Goal: Task Accomplishment & Management: Manage account settings

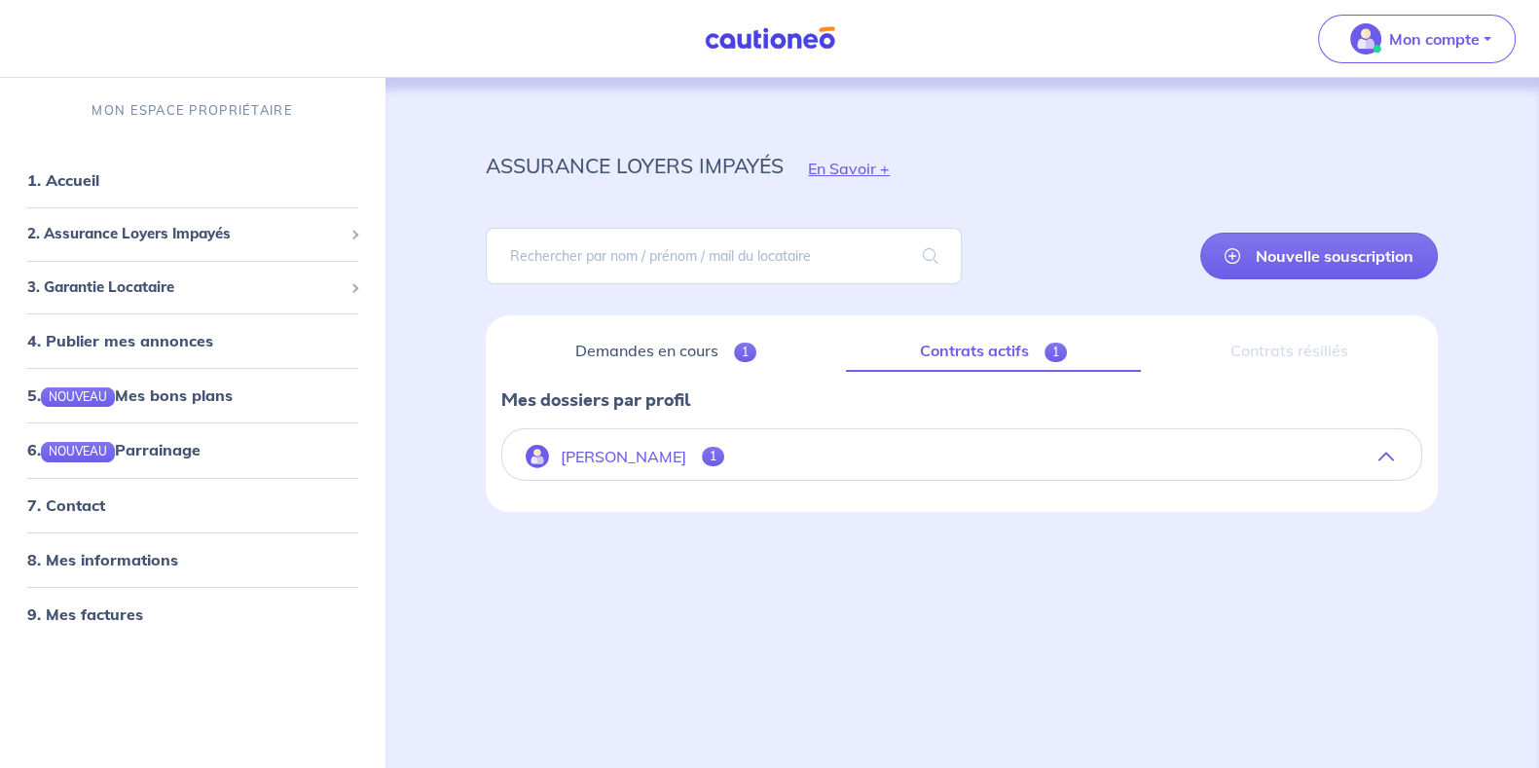
scroll to position [169, 0]
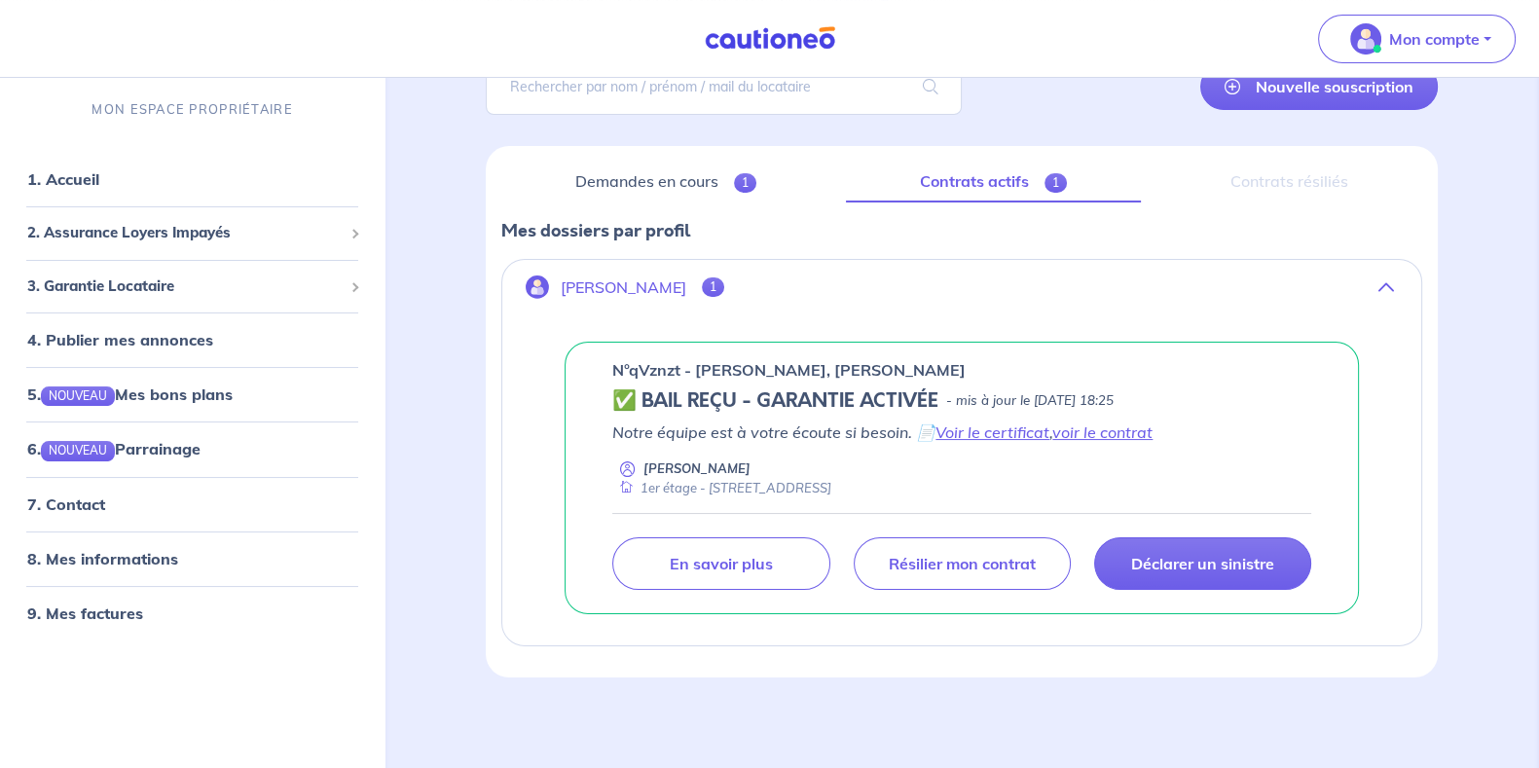
click at [1118, 433] on link "voir le contrat" at bounding box center [1102, 431] width 100 height 19
click at [999, 426] on link "Voir le certificat" at bounding box center [992, 431] width 114 height 19
click at [748, 188] on span "1" at bounding box center [745, 182] width 22 height 19
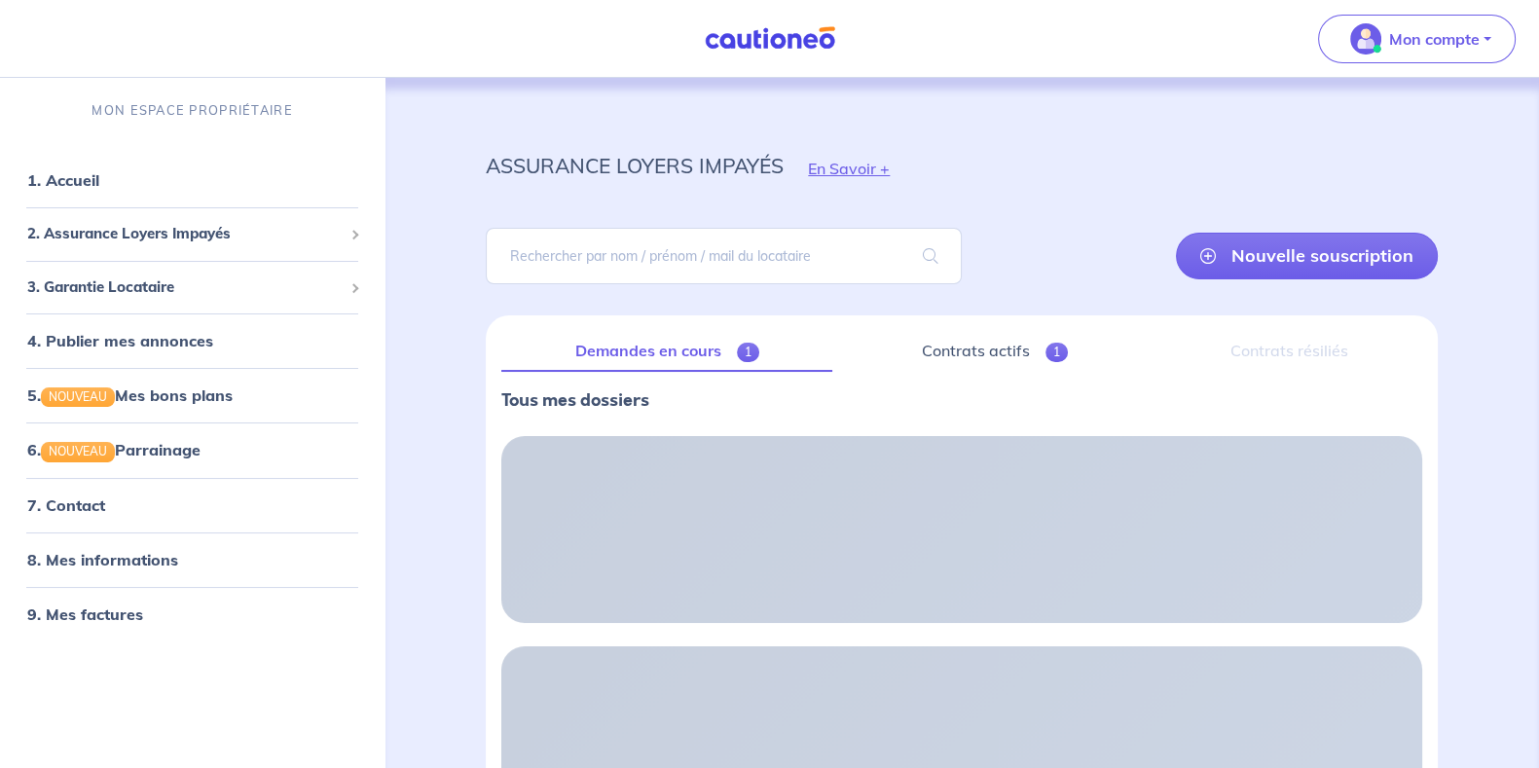
click at [1029, 271] on div "Nouvelle souscription" at bounding box center [962, 256] width 952 height 88
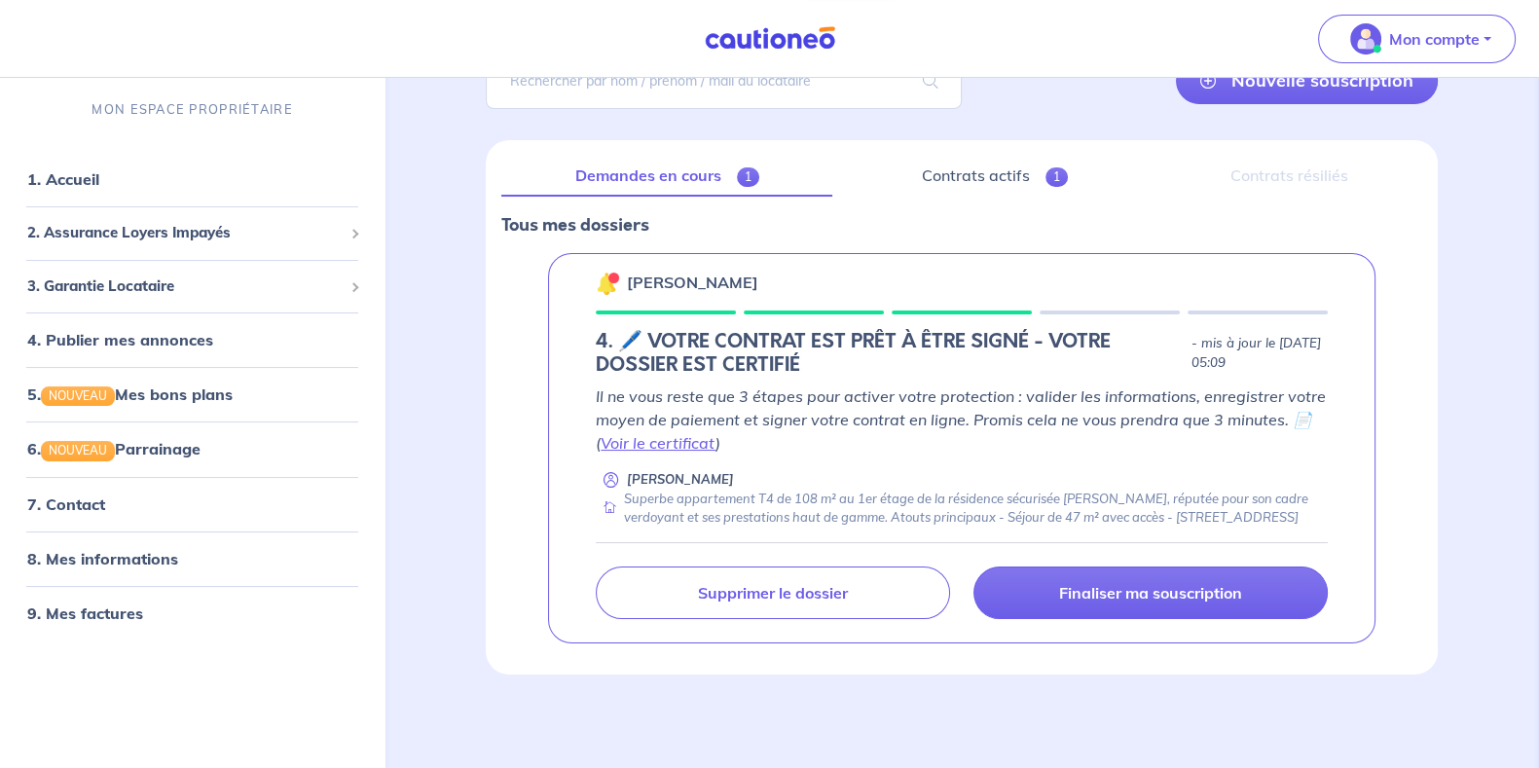
scroll to position [191, 0]
click at [962, 156] on link "Contrats actifs 1" at bounding box center [994, 176] width 293 height 41
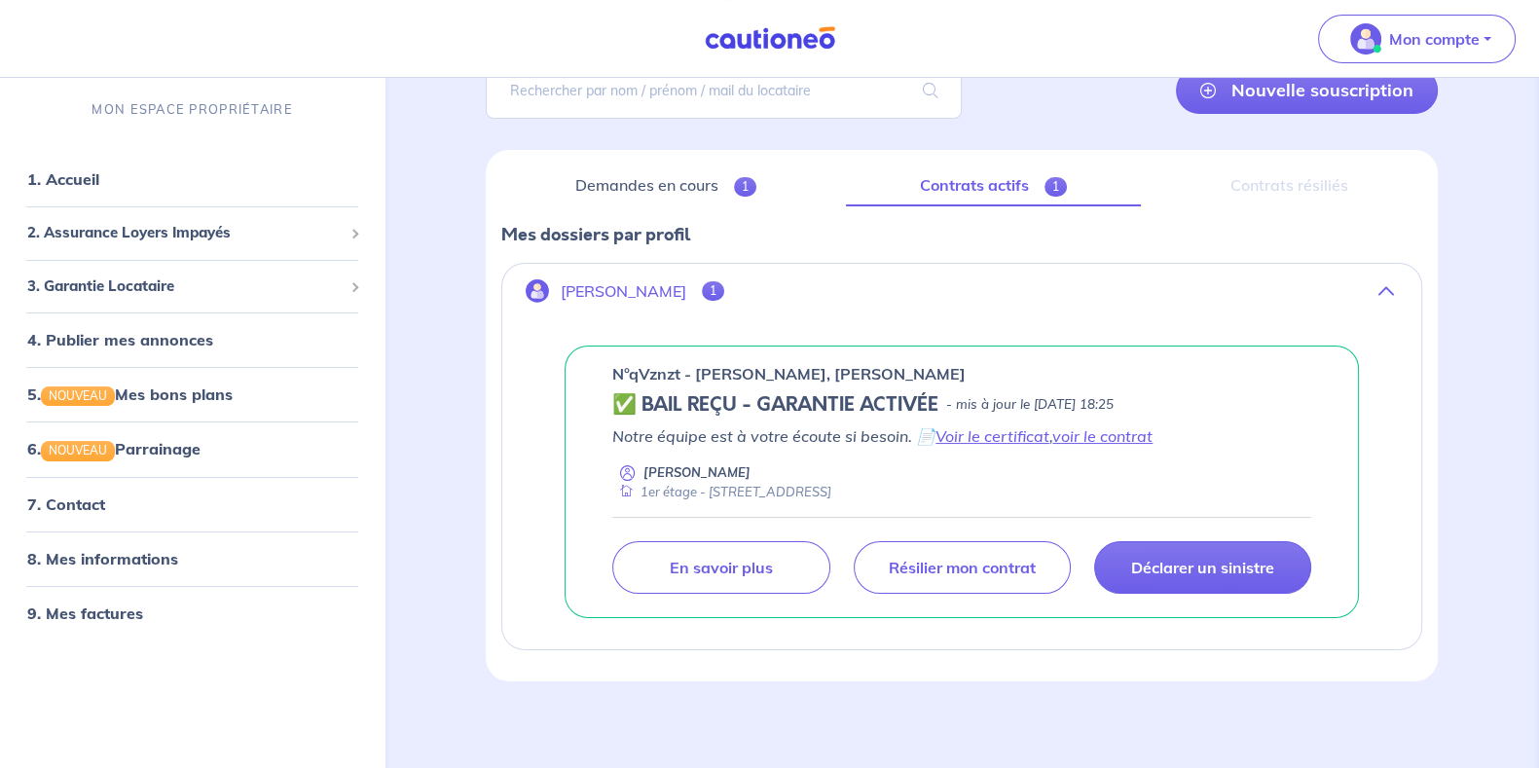
scroll to position [169, 0]
